Goal: Task Accomplishment & Management: Manage account settings

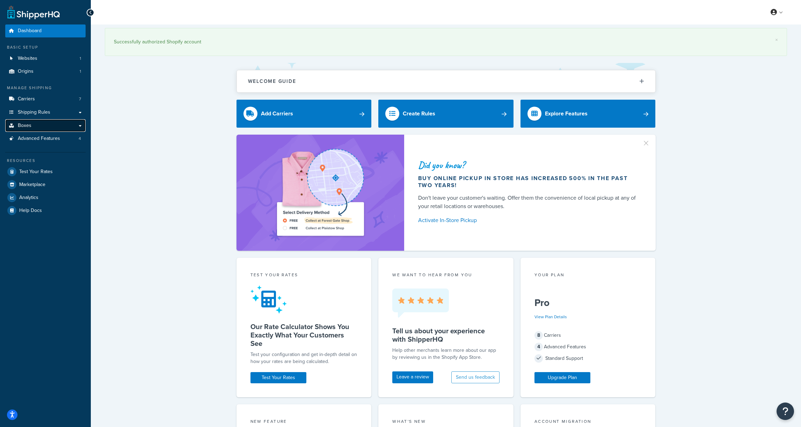
click at [42, 127] on link "Boxes" at bounding box center [45, 125] width 80 height 13
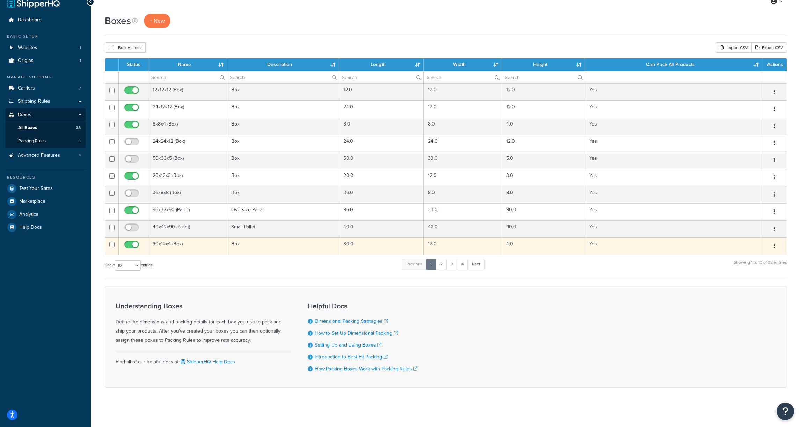
scroll to position [13, 0]
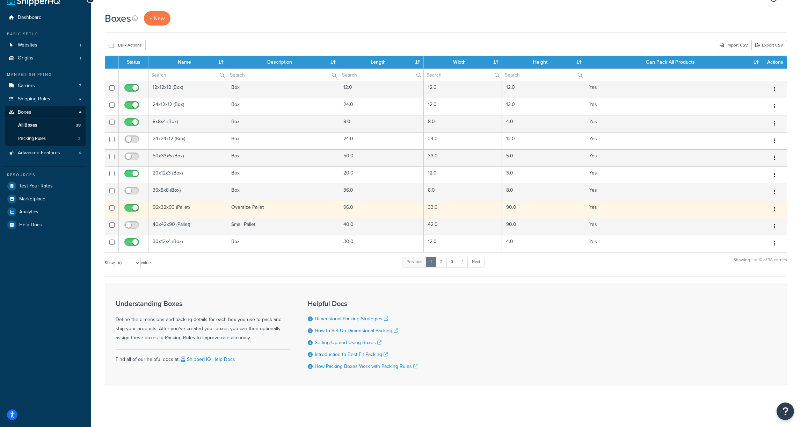
click at [217, 207] on td "96x32x90 (Pallet)" at bounding box center [188, 209] width 79 height 17
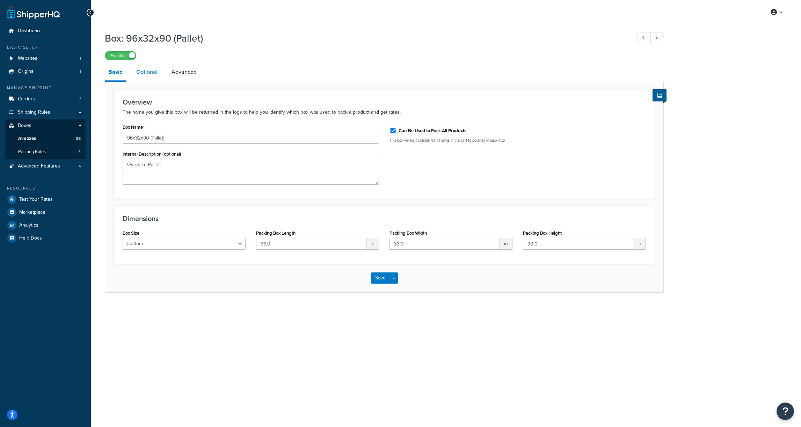
click at [154, 76] on link "Optional" at bounding box center [147, 72] width 28 height 17
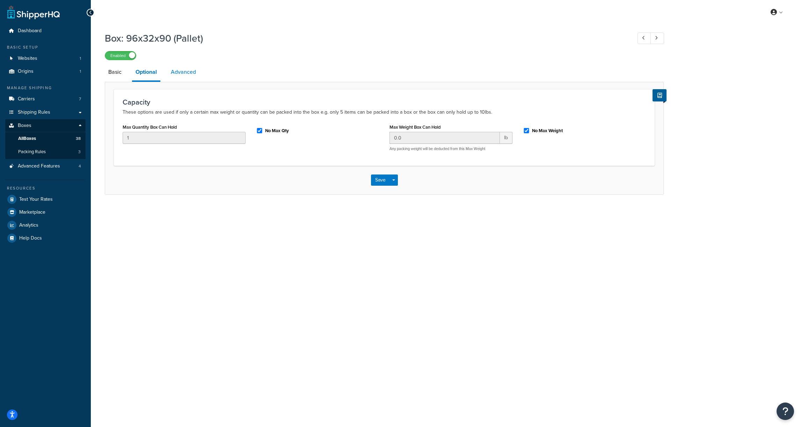
click at [183, 75] on link "Advanced" at bounding box center [183, 72] width 32 height 17
select select "250"
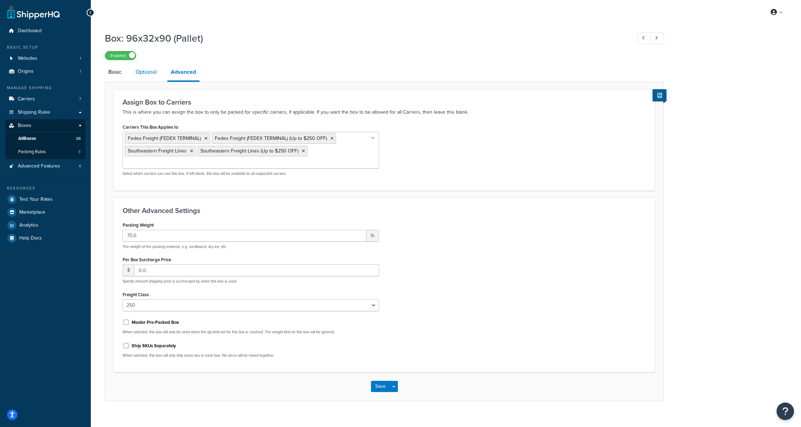
click at [147, 76] on link "Optional" at bounding box center [146, 72] width 28 height 17
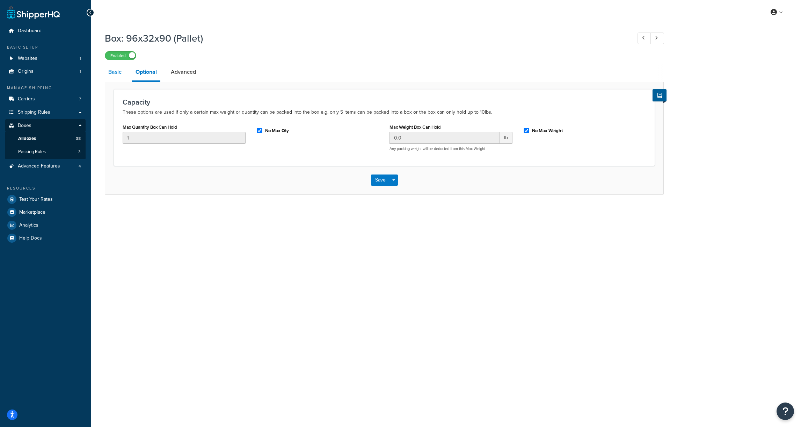
click at [120, 72] on link "Basic" at bounding box center [115, 72] width 20 height 17
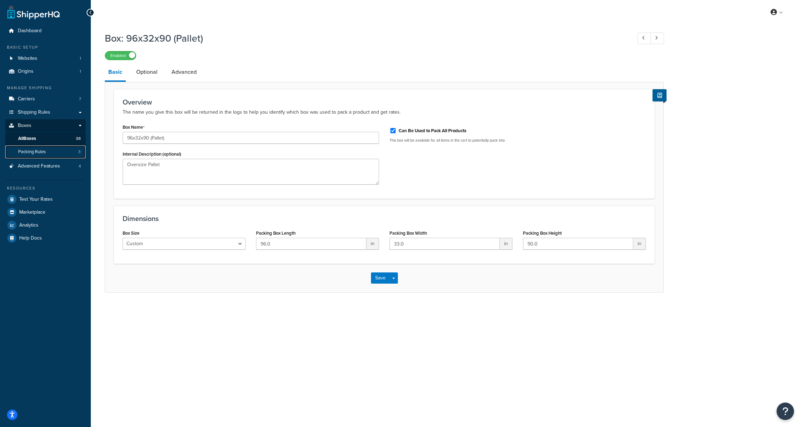
click at [62, 151] on link "Packing Rules 3" at bounding box center [45, 151] width 80 height 13
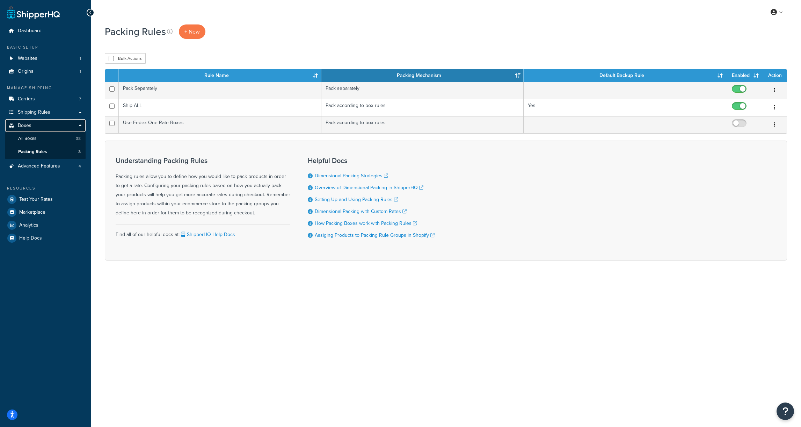
click at [64, 127] on link "Boxes" at bounding box center [45, 125] width 80 height 13
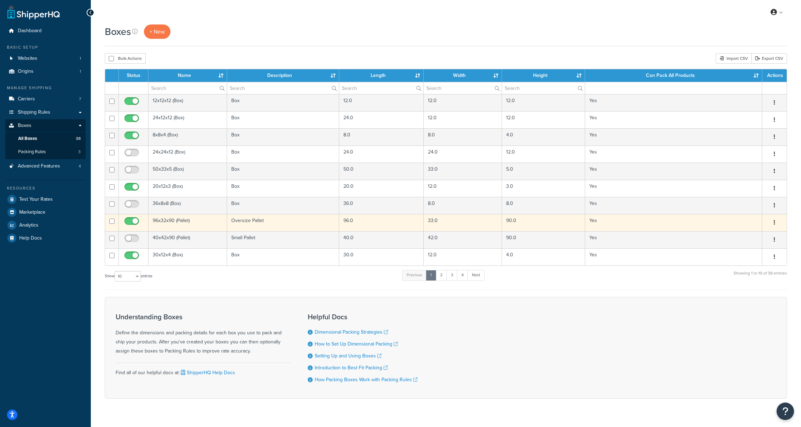
click at [198, 221] on td "96x32x90 (Pallet)" at bounding box center [188, 222] width 79 height 17
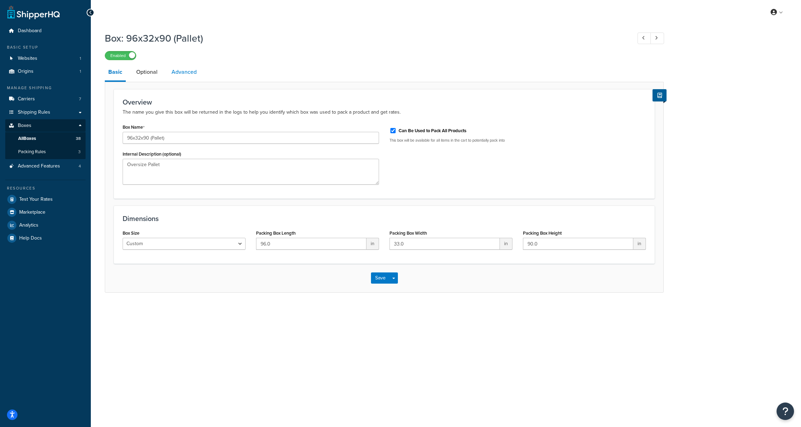
click at [181, 69] on link "Advanced" at bounding box center [184, 72] width 32 height 17
select select "250"
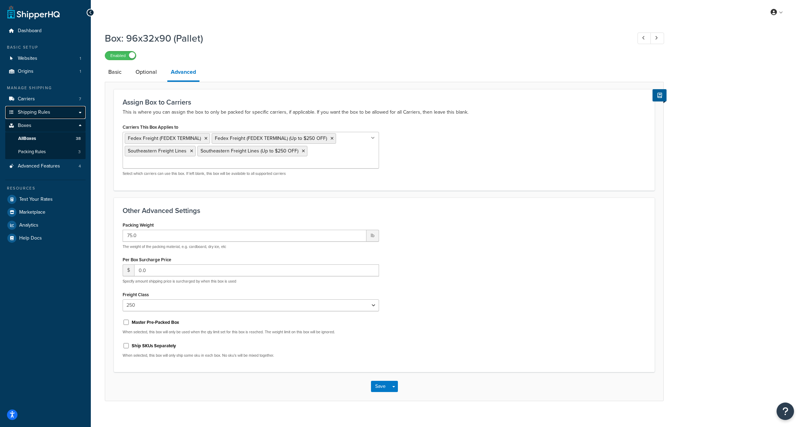
click at [42, 113] on span "Shipping Rules" at bounding box center [34, 112] width 33 height 6
select select "250"
drag, startPoint x: 132, startPoint y: 213, endPoint x: 162, endPoint y: 213, distance: 29.7
click at [162, 220] on div "Packing Weight 75.0 lb The weight of the packing material, e.g. cardboard, dry …" at bounding box center [251, 234] width 257 height 29
copy label "Packing Weight"
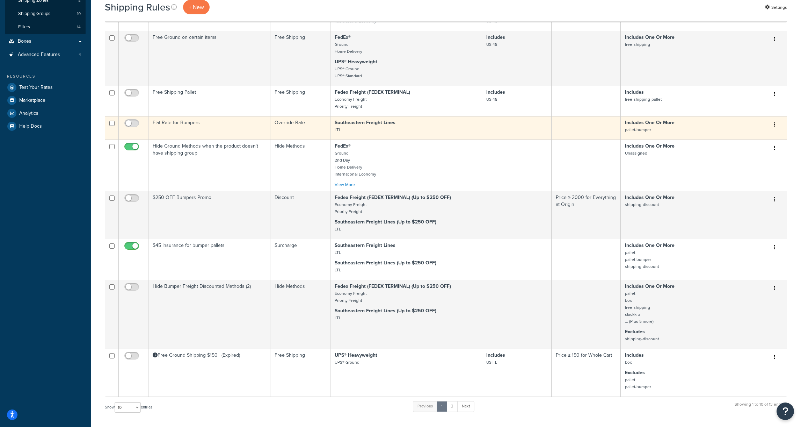
scroll to position [142, 0]
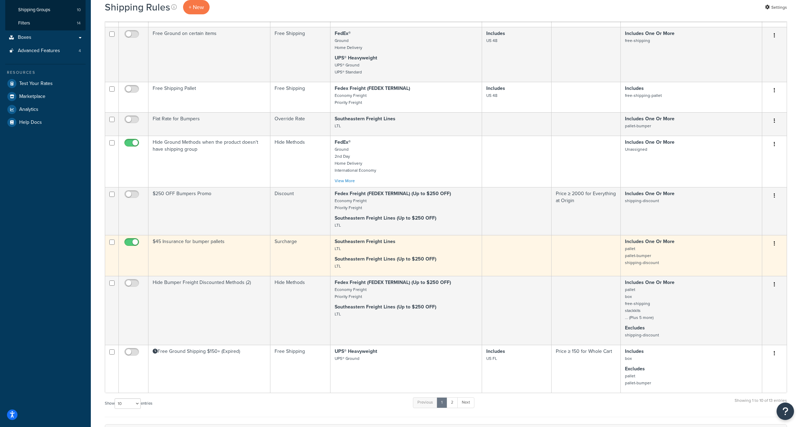
click at [210, 243] on td "$45 Insurance for bumper pallets" at bounding box center [210, 255] width 122 height 41
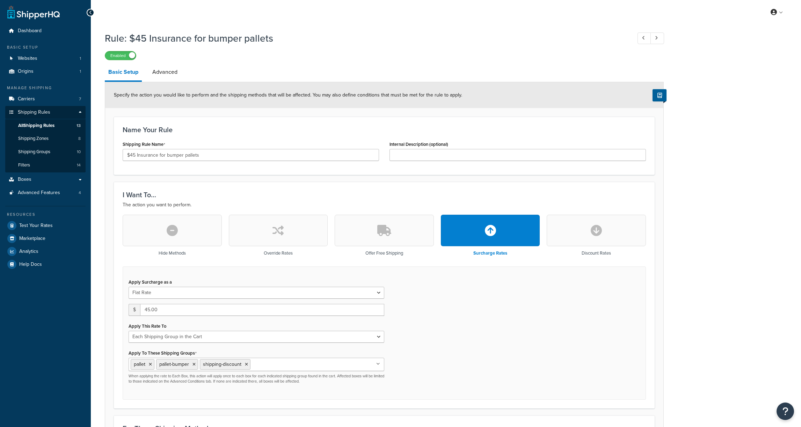
select select "SHIPPING_GROUP"
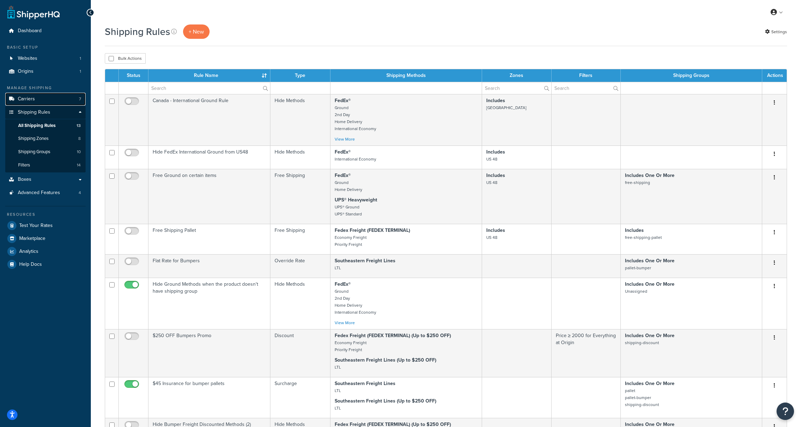
click at [39, 96] on link "Carriers 7" at bounding box center [45, 99] width 80 height 13
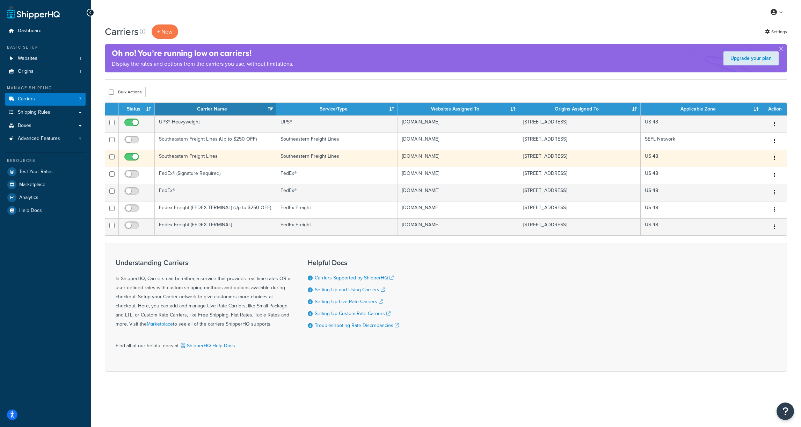
click at [196, 158] on td "Southeastern Freight Lines" at bounding box center [216, 158] width 122 height 17
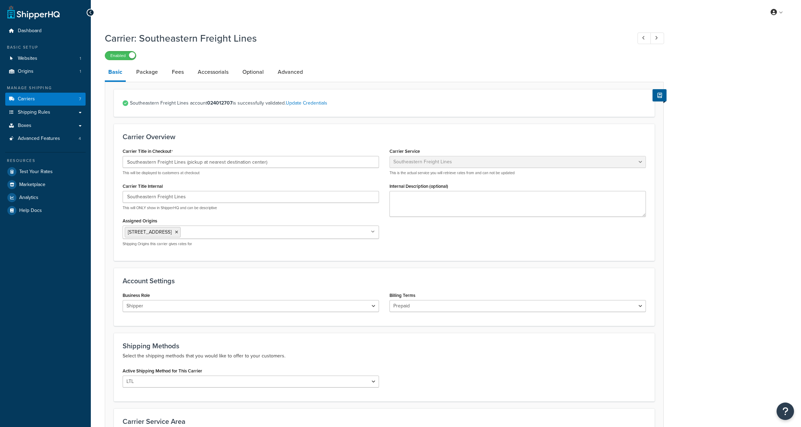
select select "seflFreight"
click at [177, 70] on link "Fees" at bounding box center [177, 72] width 19 height 17
select select "package"
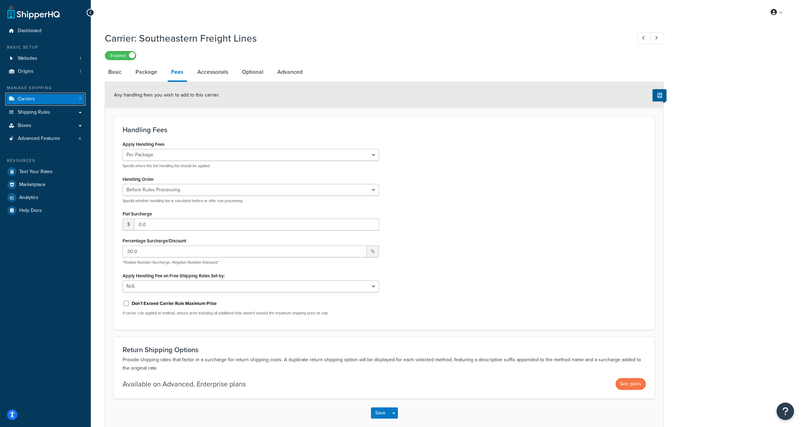
click at [72, 97] on link "Carriers 7" at bounding box center [45, 99] width 80 height 13
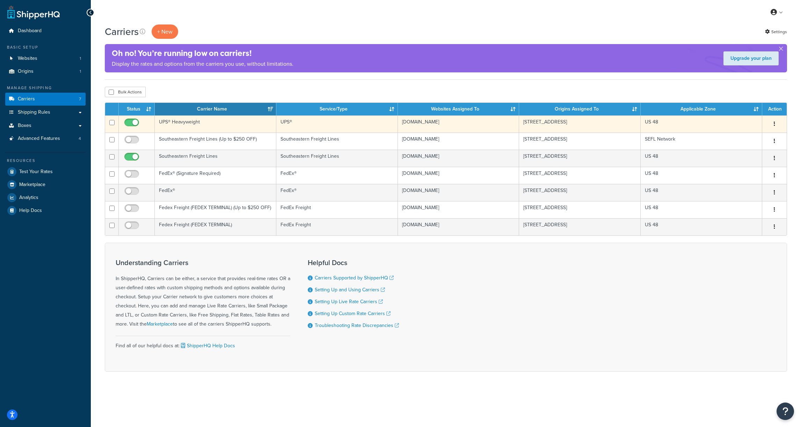
click at [203, 124] on td "UPS® Heavyweight" at bounding box center [216, 123] width 122 height 17
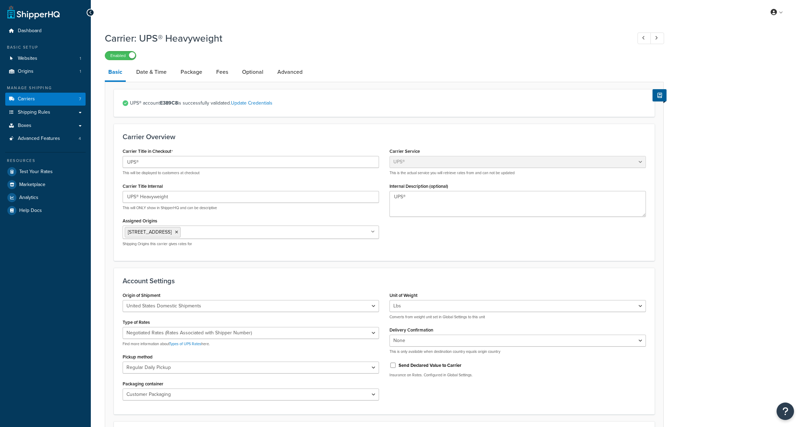
select select "ups"
click at [221, 74] on link "Fees" at bounding box center [222, 72] width 19 height 17
select select "package"
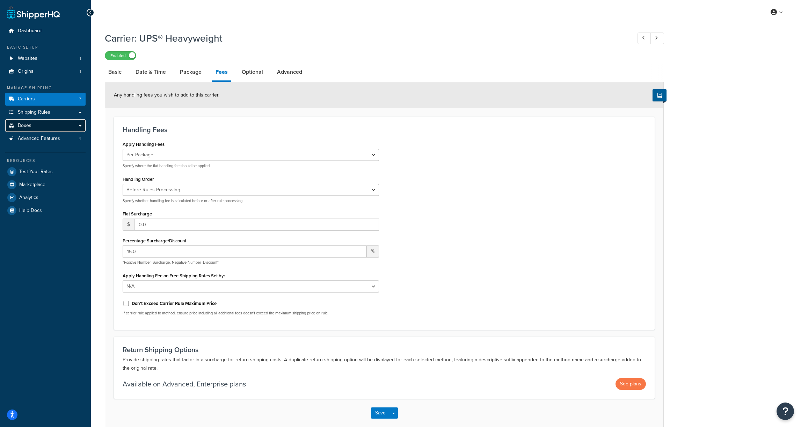
click at [28, 126] on span "Boxes" at bounding box center [25, 126] width 14 height 6
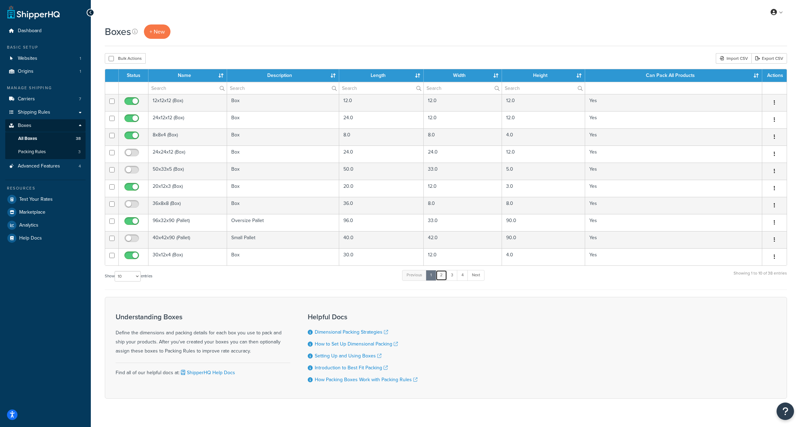
click at [444, 276] on link "2" at bounding box center [442, 275] width 12 height 10
click at [450, 275] on link "3" at bounding box center [450, 275] width 11 height 10
click at [460, 276] on link "4" at bounding box center [460, 275] width 11 height 10
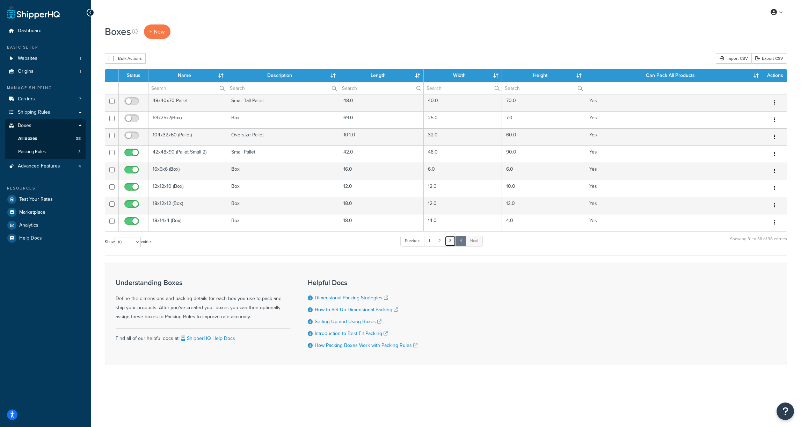
click at [455, 240] on link "3" at bounding box center [450, 241] width 11 height 10
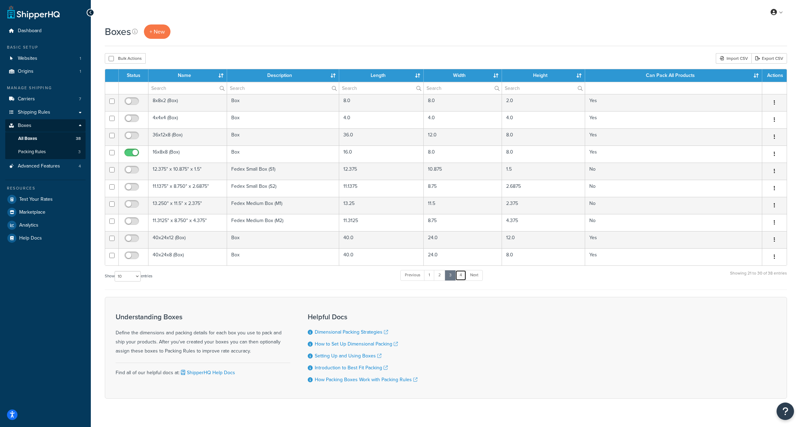
click at [458, 276] on link "4" at bounding box center [460, 275] width 11 height 10
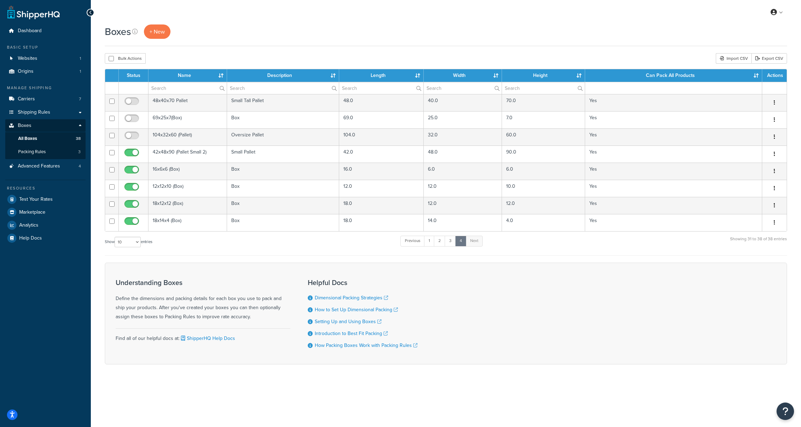
click at [464, 276] on div "Understanding Boxes Define the dimensions and packing details for each box you …" at bounding box center [446, 314] width 683 height 102
click at [432, 242] on link "1" at bounding box center [429, 241] width 10 height 10
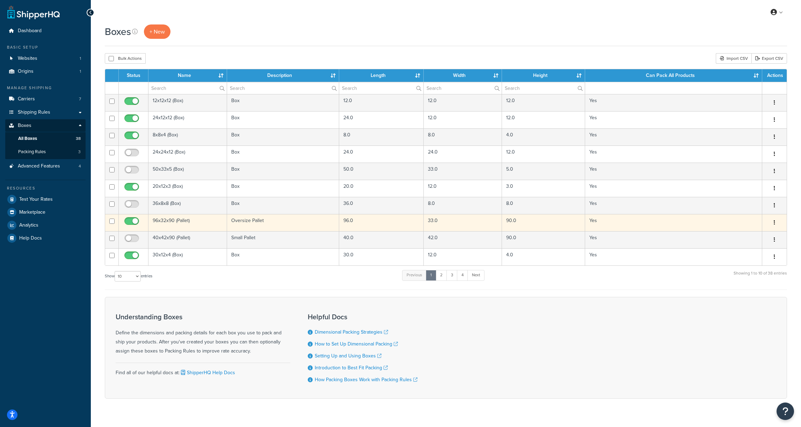
click at [199, 221] on td "96x32x90 (Pallet)" at bounding box center [188, 222] width 79 height 17
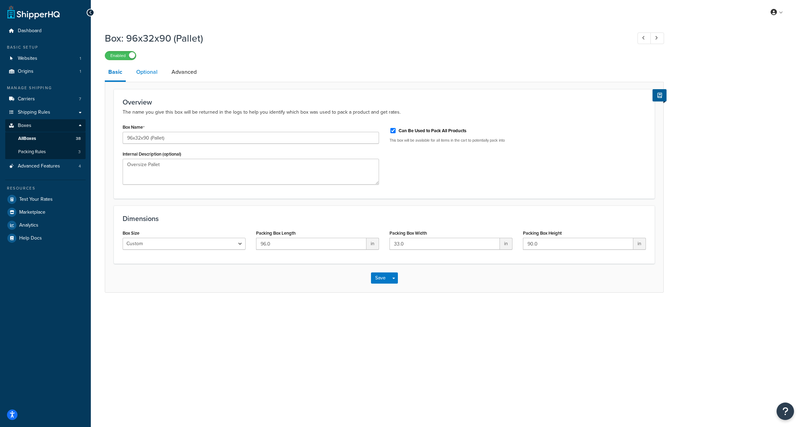
click at [145, 77] on link "Optional" at bounding box center [147, 72] width 28 height 17
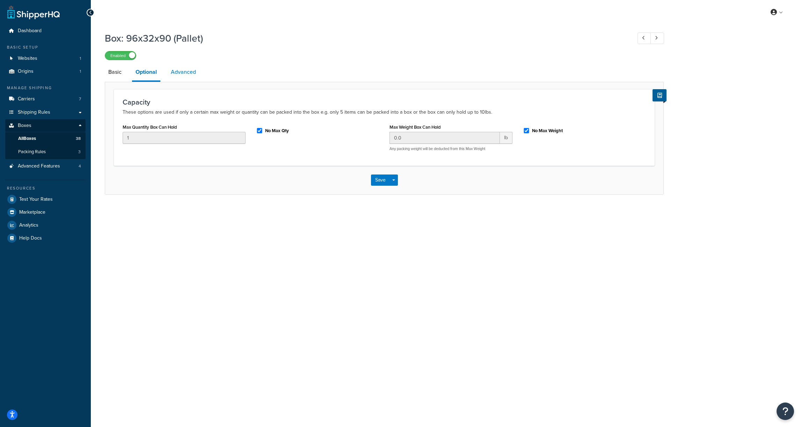
click at [173, 70] on link "Advanced" at bounding box center [183, 72] width 32 height 17
select select "250"
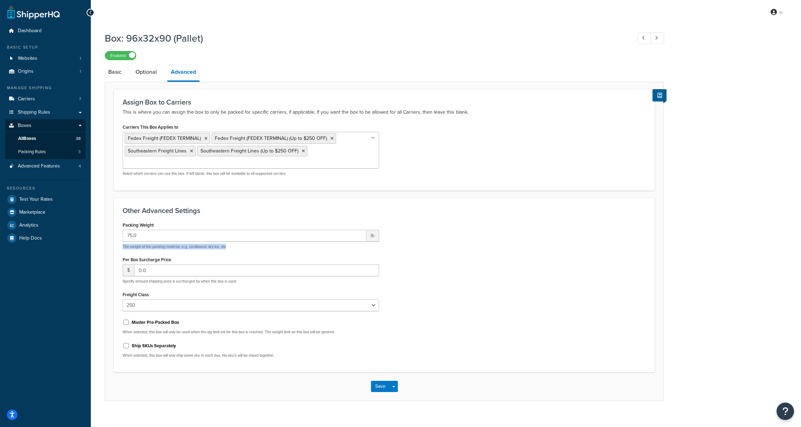
drag, startPoint x: 164, startPoint y: 235, endPoint x: 236, endPoint y: 235, distance: 72.4
click at [236, 235] on div "Packing Weight 75.0 lb The weight of the packing material, e.g. cardboard, dry …" at bounding box center [250, 292] width 267 height 144
copy p "The weight of the packing material, e.g. cardboard, dry ice, etc"
